Goal: Task Accomplishment & Management: Use online tool/utility

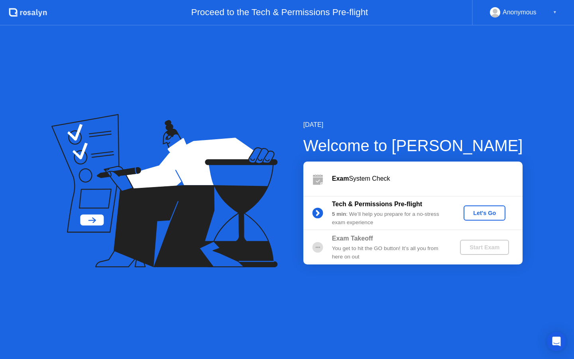
click at [290, 87] on div "[DATE] Welcome to [PERSON_NAME] Exam System Check Tech & Permissions Pre-flight…" at bounding box center [287, 192] width 574 height 333
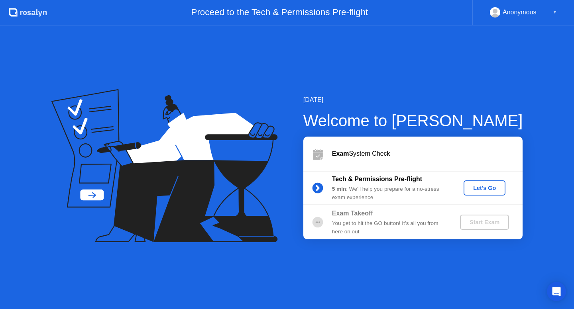
click at [486, 187] on div "Let's Go" at bounding box center [484, 188] width 35 height 6
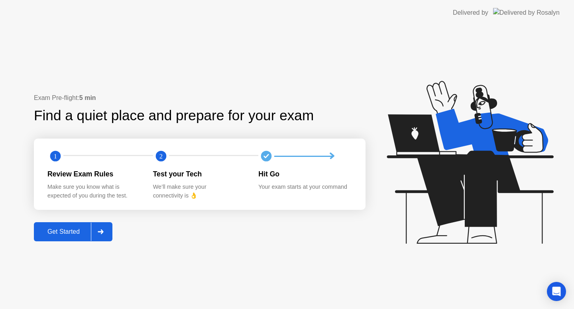
click at [67, 226] on button "Get Started" at bounding box center [73, 231] width 79 height 19
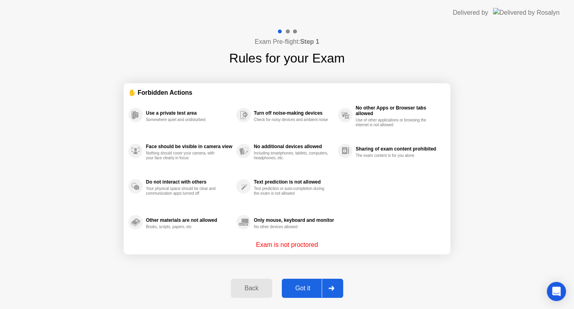
click at [304, 287] on div "Got it" at bounding box center [302, 288] width 37 height 7
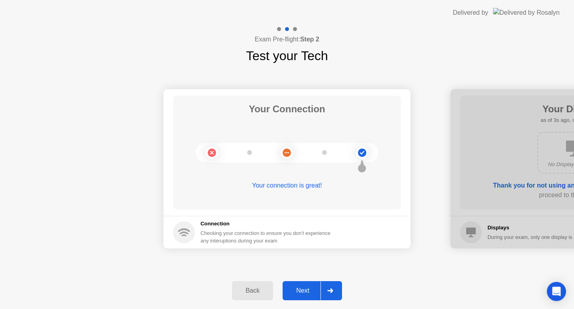
click at [303, 293] on div "Next" at bounding box center [302, 290] width 35 height 7
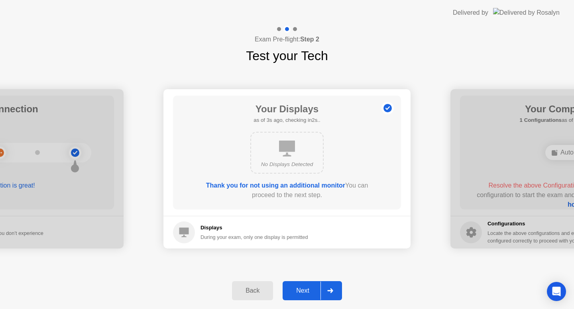
click at [305, 291] on div "Next" at bounding box center [302, 290] width 35 height 7
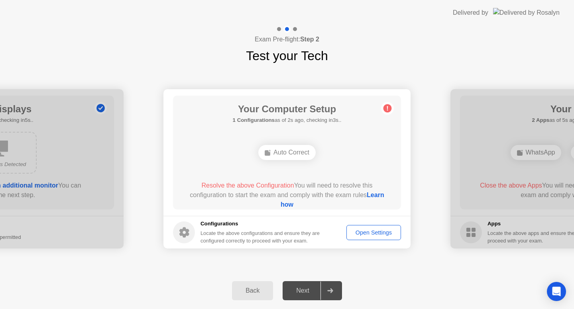
click at [380, 232] on div "Open Settings" at bounding box center [373, 233] width 49 height 6
click at [291, 206] on link "Learn how" at bounding box center [333, 200] width 104 height 16
click at [375, 231] on div "Open Settings" at bounding box center [373, 233] width 49 height 6
click at [360, 234] on div "Open Settings" at bounding box center [373, 233] width 49 height 6
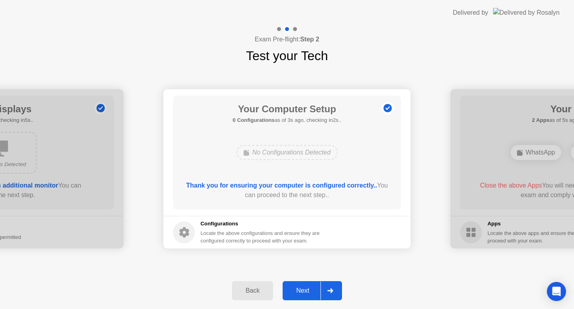
click at [301, 286] on button "Next" at bounding box center [312, 290] width 59 height 19
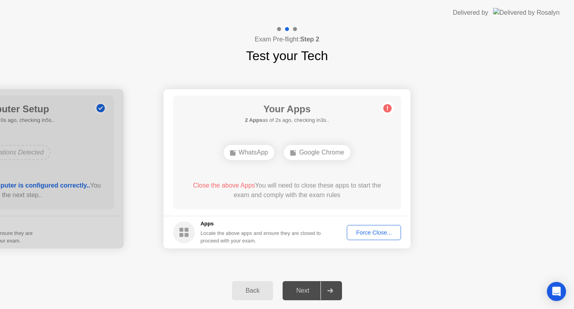
click at [357, 236] on div "Force Close..." at bounding box center [374, 233] width 49 height 6
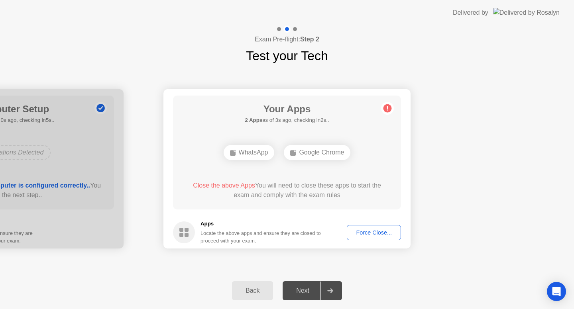
click at [374, 177] on div "Your Apps 2 Apps as of 3s ago, checking in2s.. WhatsApp Google Chrome Close the…" at bounding box center [287, 153] width 228 height 114
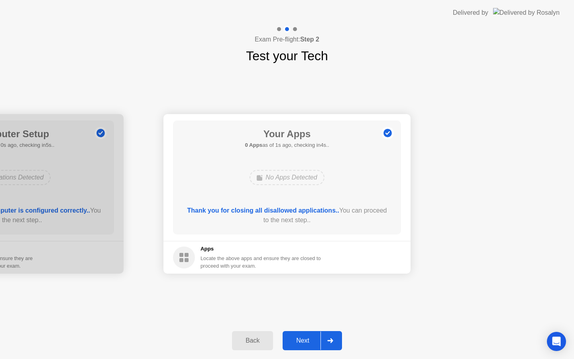
click at [305, 342] on div "Next" at bounding box center [302, 340] width 35 height 7
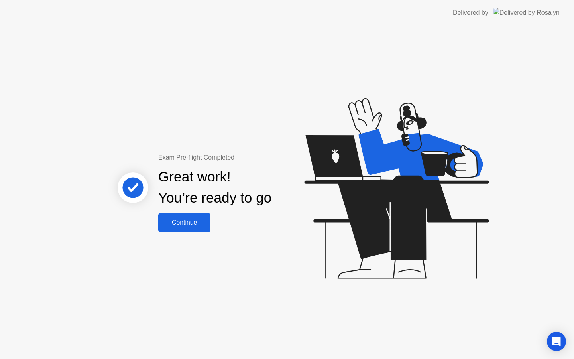
click at [179, 224] on div "Continue" at bounding box center [184, 222] width 47 height 7
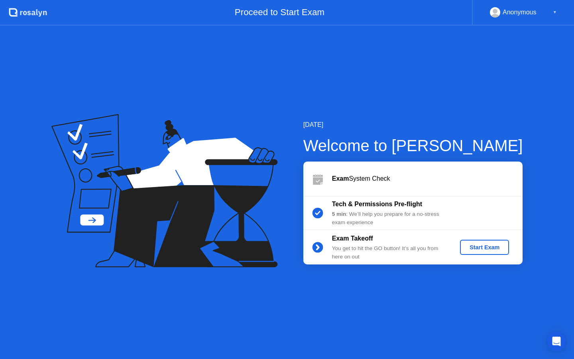
click at [485, 252] on button "Start Exam" at bounding box center [484, 247] width 49 height 15
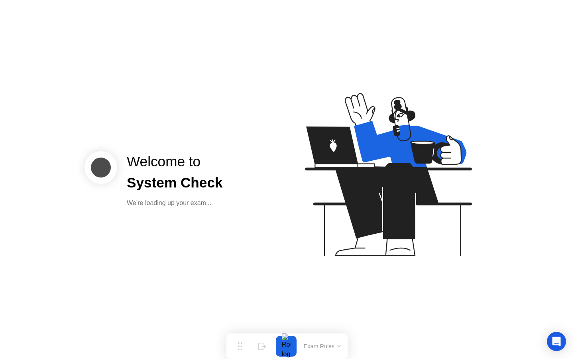
click at [205, 201] on div "We’re loading up your exam..." at bounding box center [175, 203] width 96 height 10
click at [337, 342] on button "Exam Rules" at bounding box center [322, 345] width 42 height 7
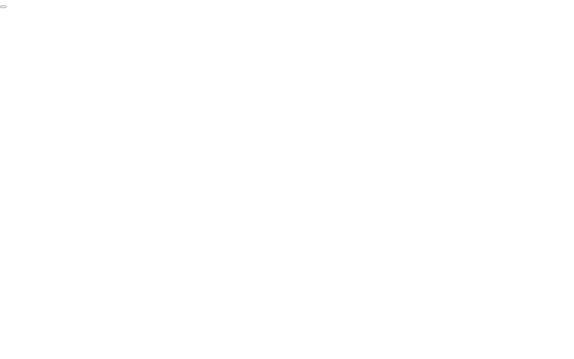
click div "End Proctoring Session"
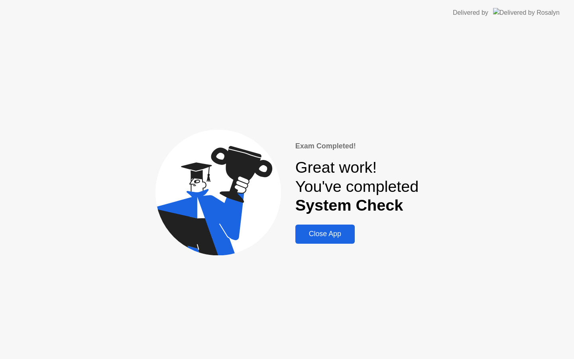
click at [320, 240] on button "Close App" at bounding box center [324, 233] width 59 height 19
